Goal: Check status: Check status

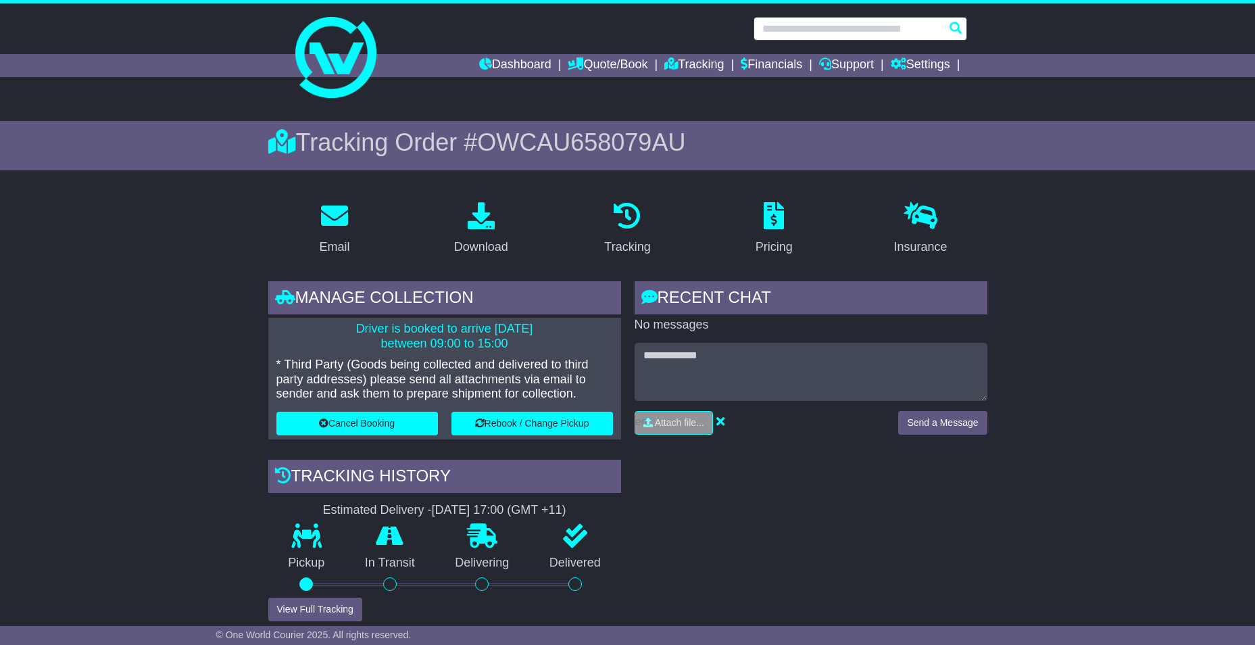
click at [814, 28] on input "text" at bounding box center [859, 29] width 213 height 24
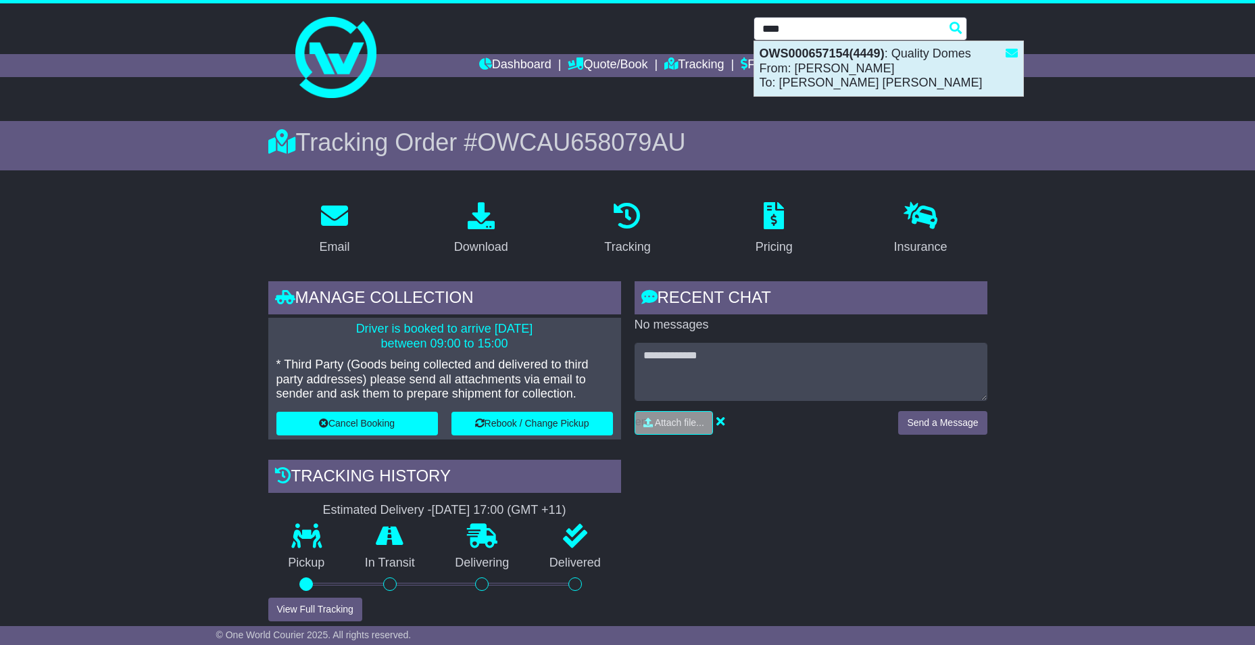
click at [826, 68] on div "OWS000657154(4449) : Quality Domes From: Reegan Slack To: Ben Little Hales" at bounding box center [888, 68] width 269 height 55
type input "**********"
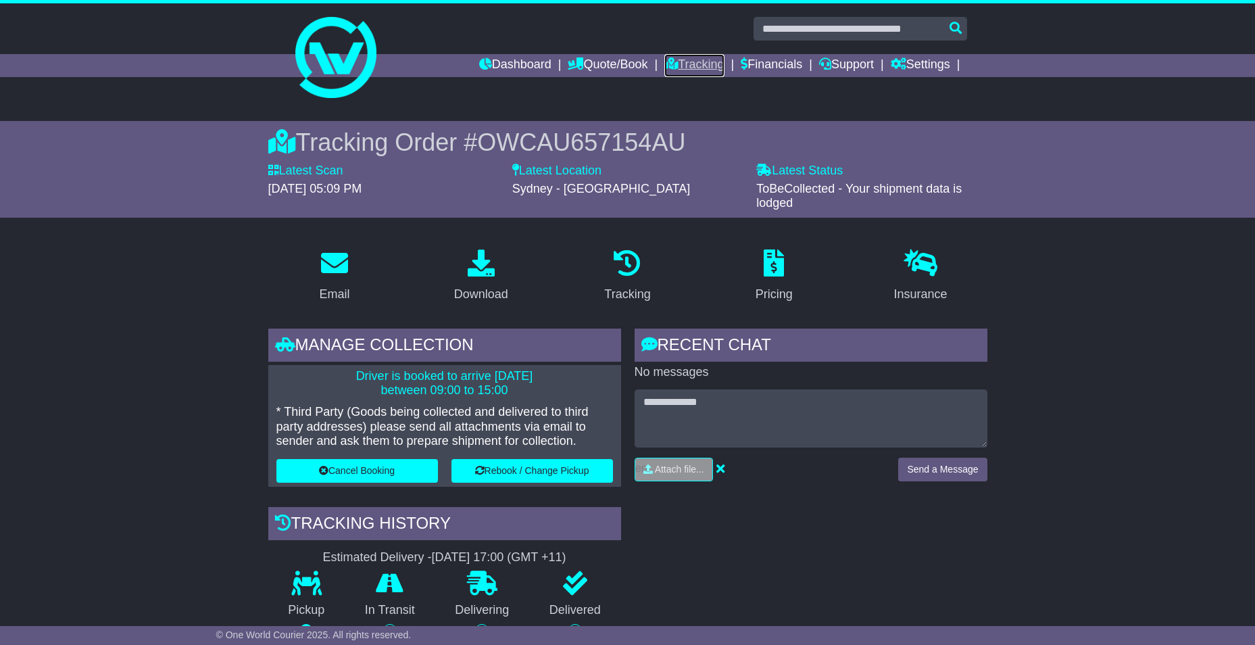
click at [686, 67] on link "Tracking" at bounding box center [693, 65] width 59 height 23
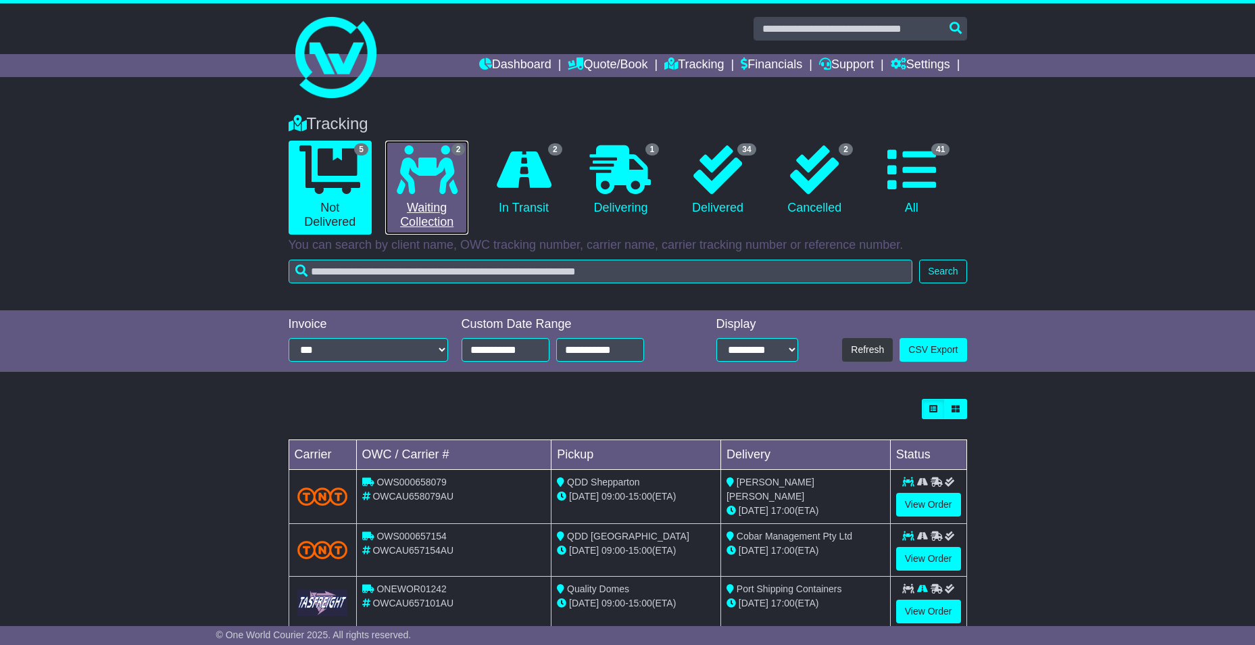
click at [432, 184] on icon at bounding box center [427, 169] width 61 height 49
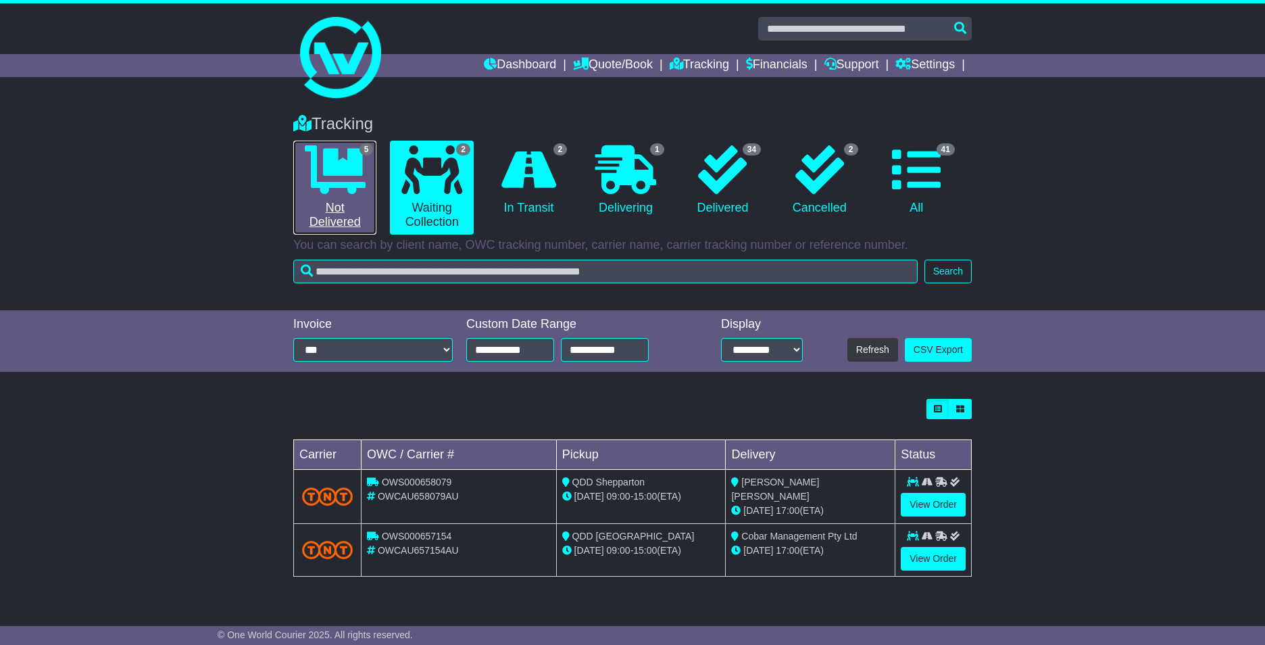
click at [313, 164] on icon at bounding box center [335, 169] width 61 height 49
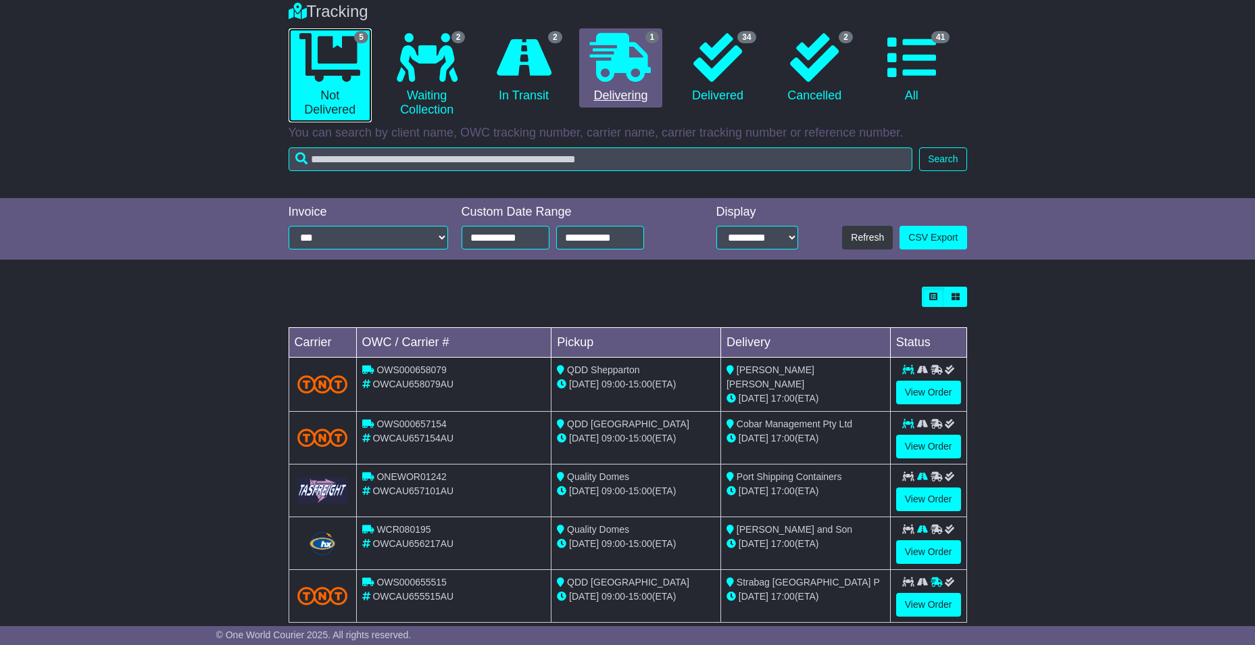
scroll to position [69, 0]
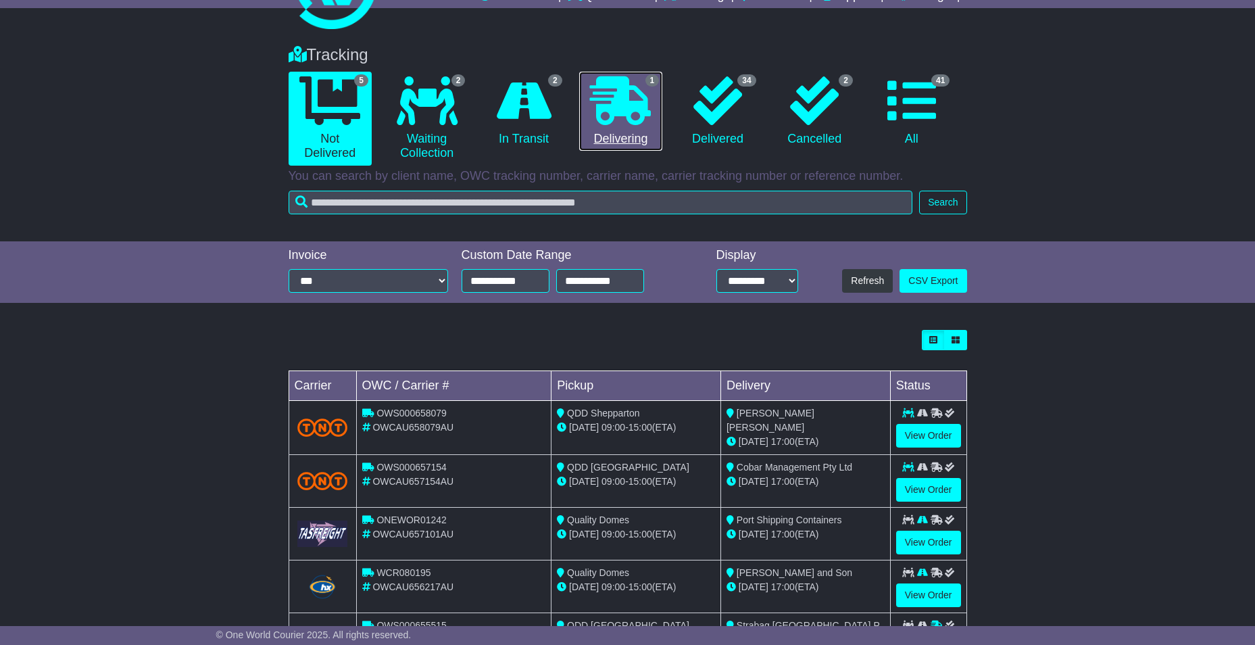
click at [630, 106] on icon at bounding box center [620, 100] width 61 height 49
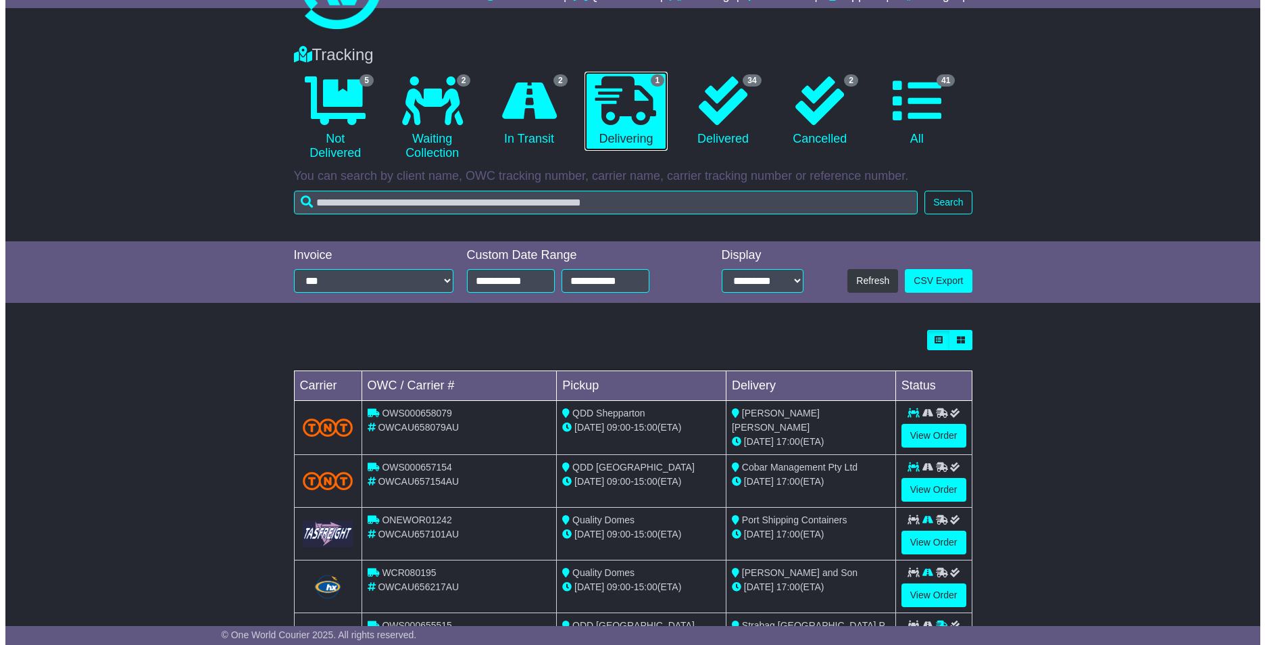
scroll to position [0, 0]
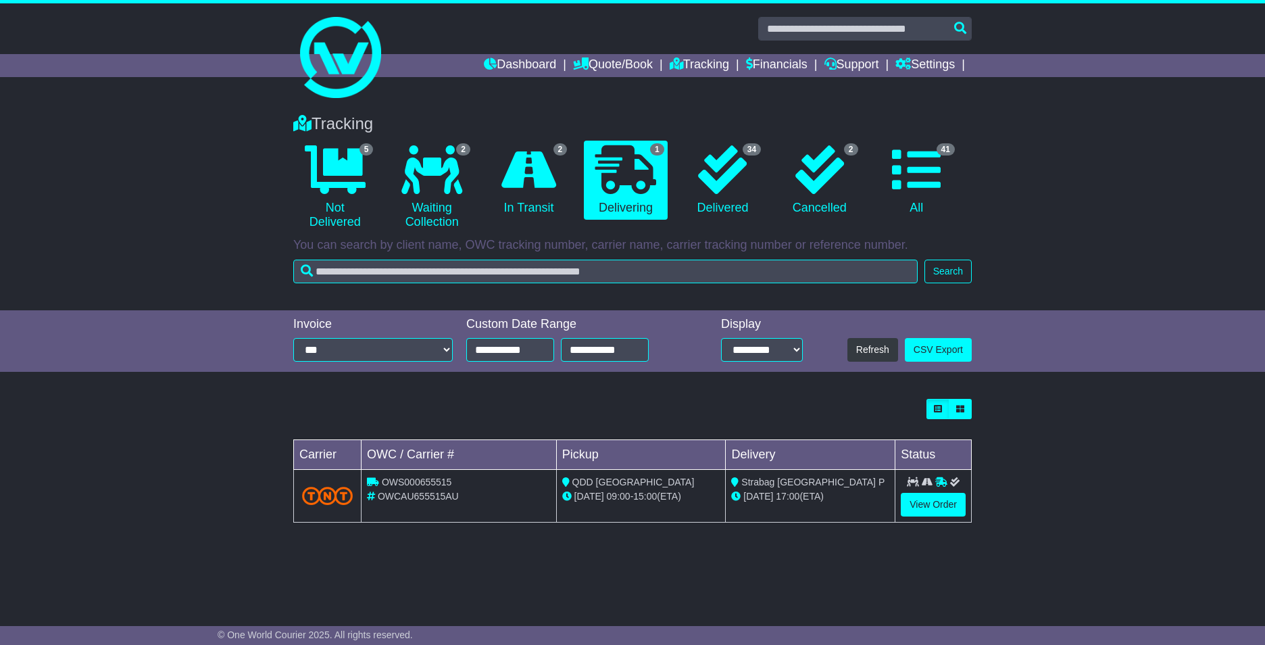
click at [520, 120] on div "Tracking" at bounding box center [632, 124] width 692 height 20
click at [532, 169] on icon at bounding box center [528, 169] width 55 height 49
